Goal: Task Accomplishment & Management: Manage account settings

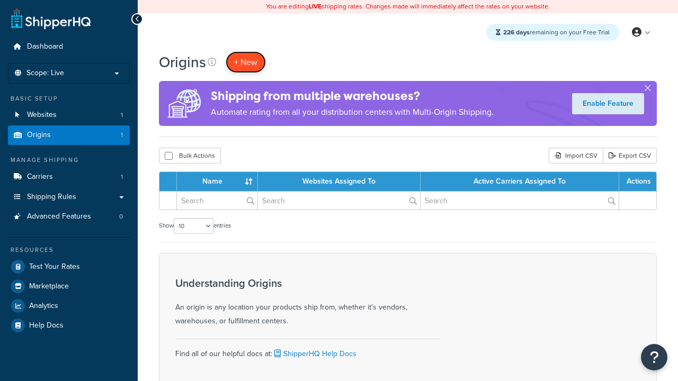
click at [246, 62] on span "+ New" at bounding box center [245, 62] width 23 height 12
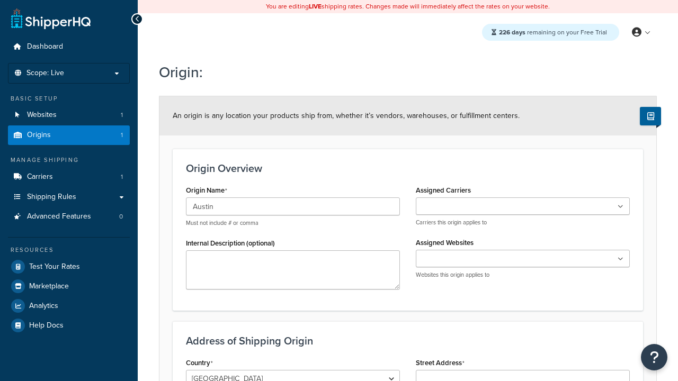
type input "Austin"
type input "Test Street"
type input "Austin"
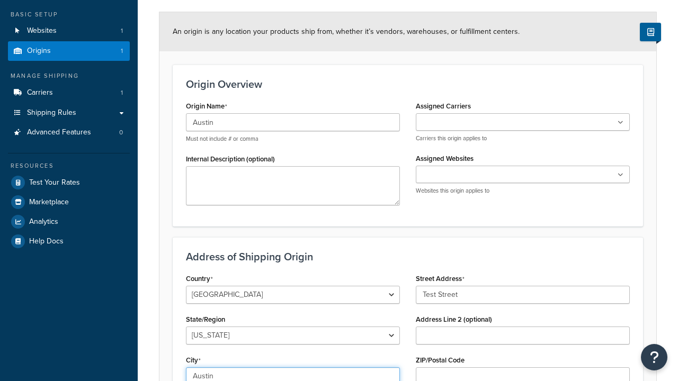
select select "43"
type input "Austin"
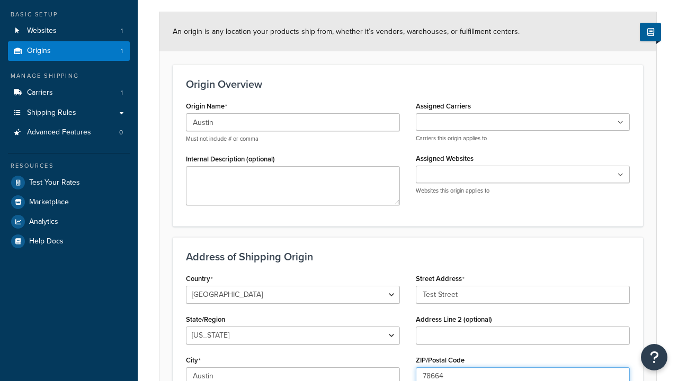
scroll to position [0, 0]
type input "78664"
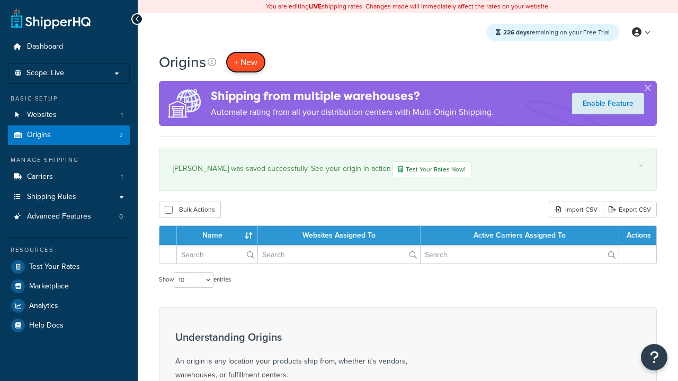
click at [246, 62] on span "+ New" at bounding box center [245, 62] width 23 height 12
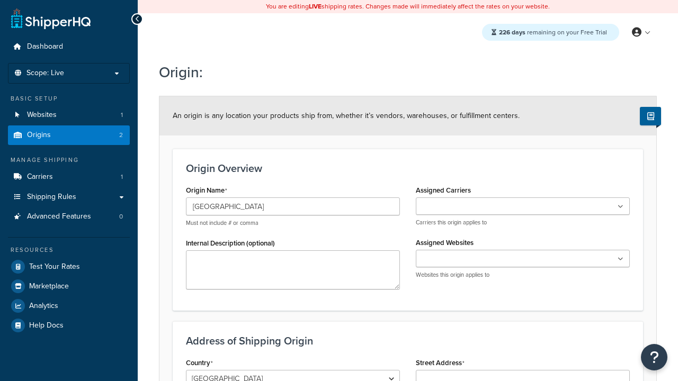
type input "[GEOGRAPHIC_DATA]"
type input "Test Street"
type input "Austin"
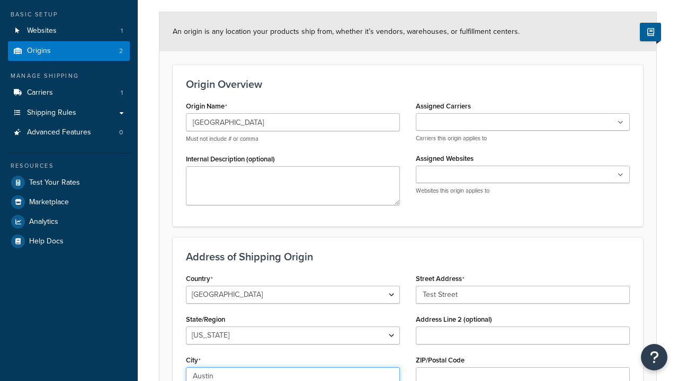
select select "43"
type input "Austin"
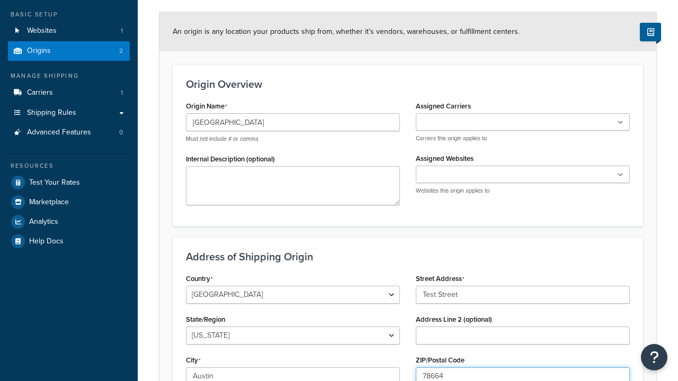
type input "78664"
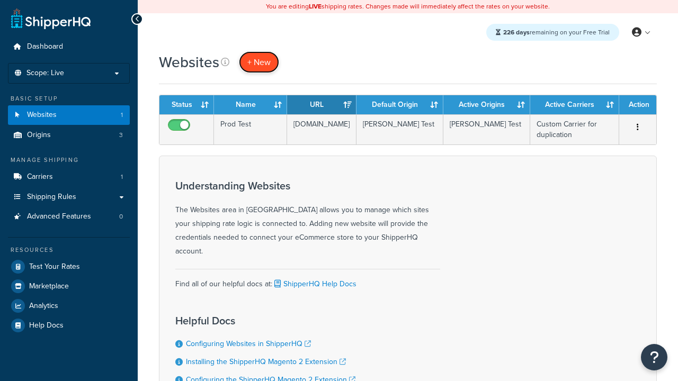
click at [259, 62] on span "+ New" at bounding box center [258, 62] width 23 height 12
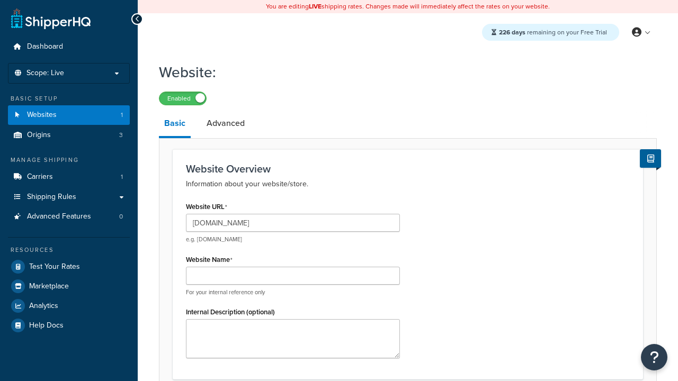
type input "[DOMAIN_NAME]"
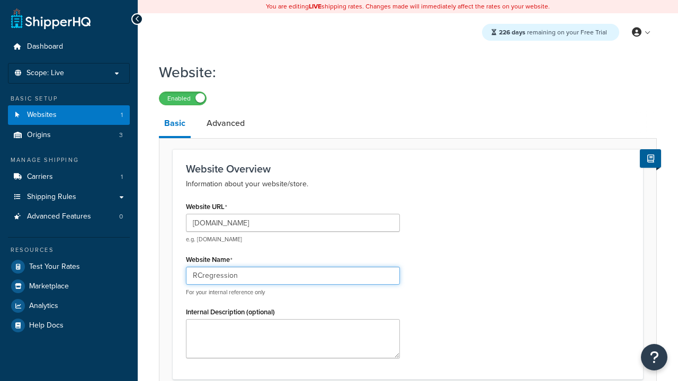
type input "RCregression"
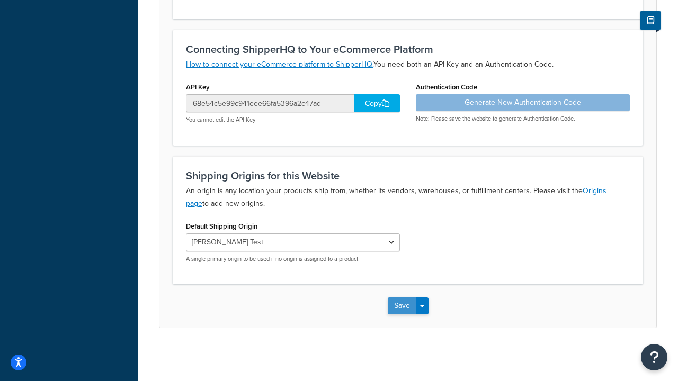
click at [401, 306] on button "Save" at bounding box center [402, 306] width 29 height 17
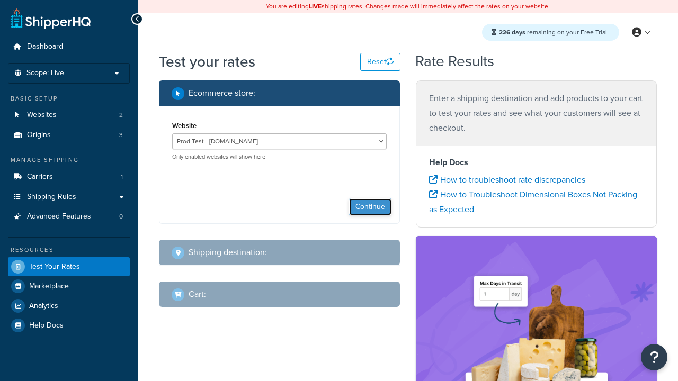
click at [370, 207] on button "Continue" at bounding box center [370, 207] width 42 height 17
select select "TX"
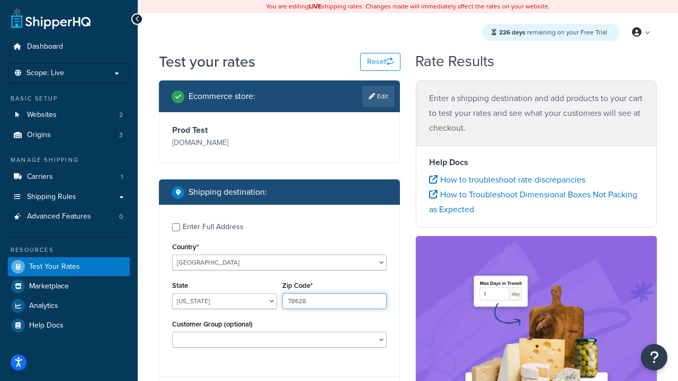
type input "78628"
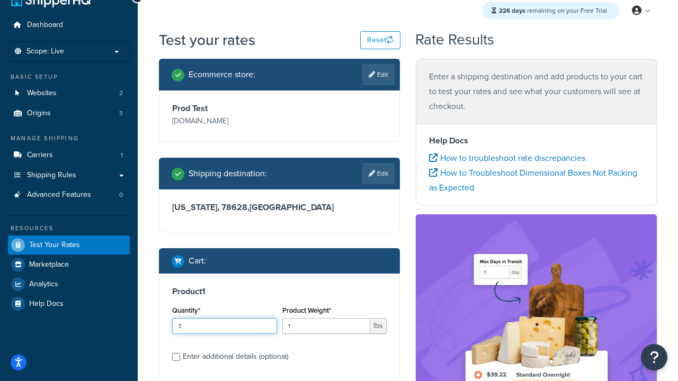
type input "3"
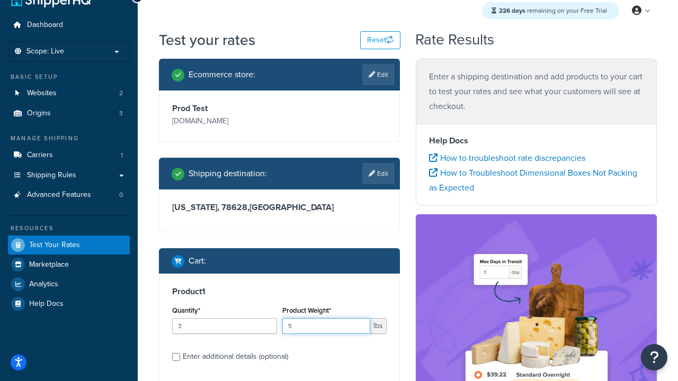
type input "5"
click at [176, 357] on input "Enter additional details (optional)" at bounding box center [176, 357] width 8 height 8
checkbox input "true"
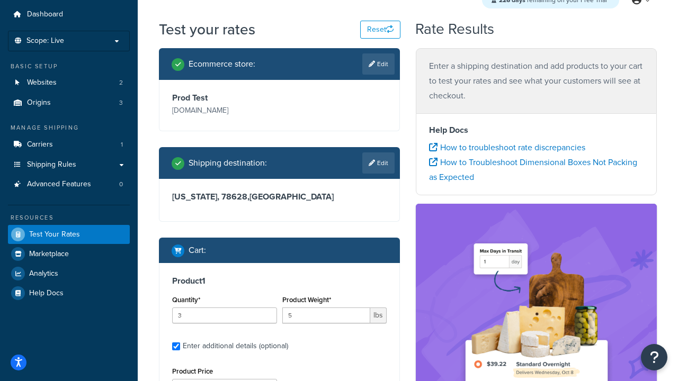
scroll to position [0, 0]
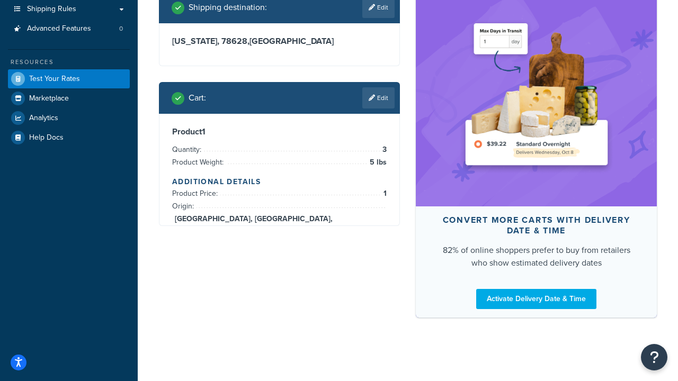
scroll to position [371, 0]
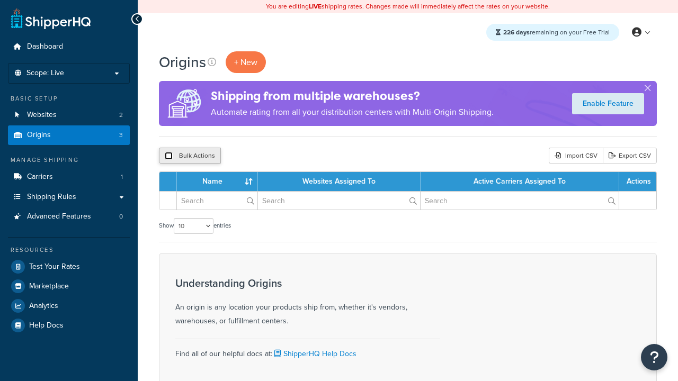
click at [168, 156] on input "checkbox" at bounding box center [169, 156] width 8 height 8
checkbox input "true"
click at [0, 0] on button "Delete" at bounding box center [0, 0] width 0 height 0
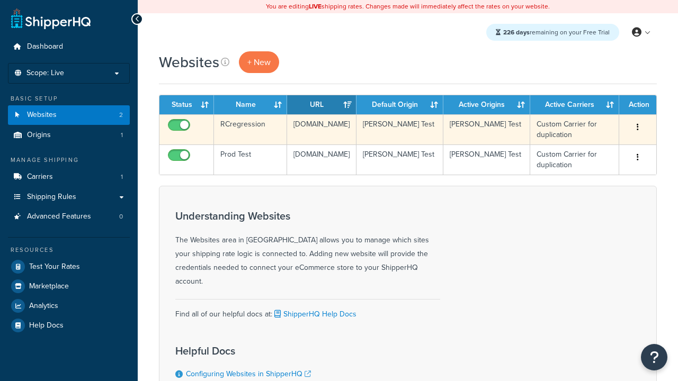
click at [638, 128] on icon "button" at bounding box center [638, 126] width 2 height 7
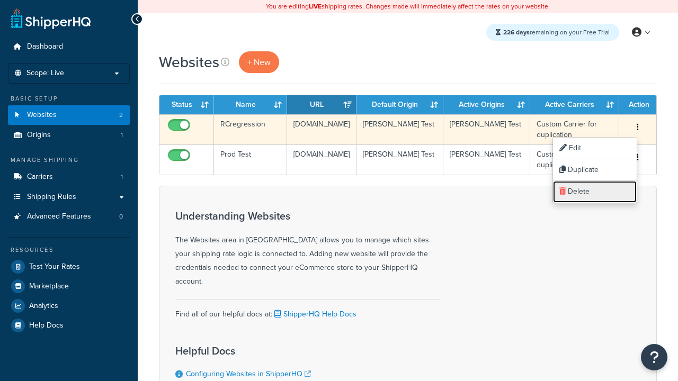
click at [595, 192] on link "Delete" at bounding box center [595, 192] width 84 height 22
